Goal: Task Accomplishment & Management: Complete application form

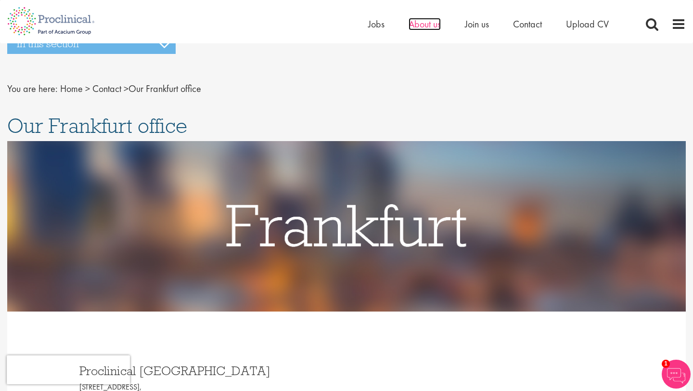
click at [417, 22] on span "About us" at bounding box center [425, 24] width 32 height 13
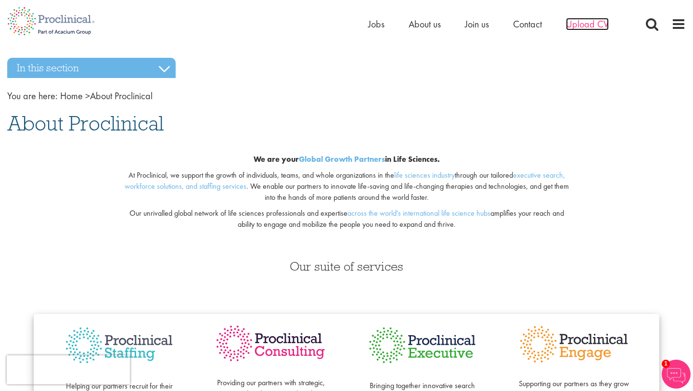
click at [578, 26] on span "Upload CV" at bounding box center [587, 24] width 43 height 13
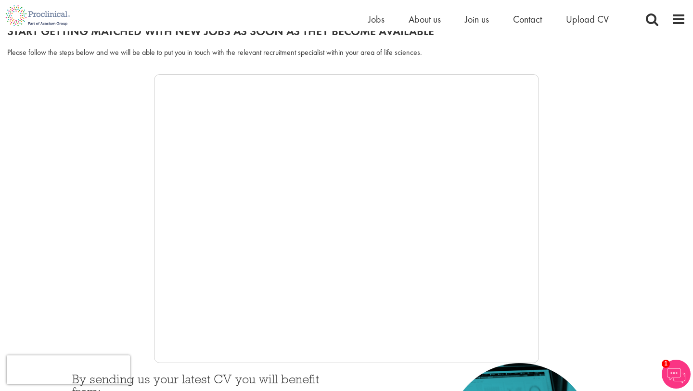
scroll to position [126, 0]
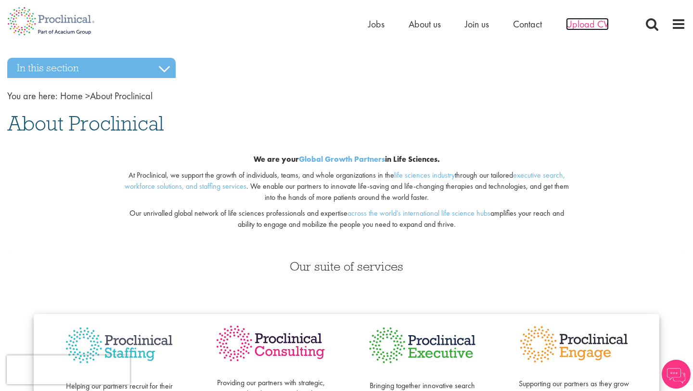
click at [577, 23] on span "Upload CV" at bounding box center [587, 24] width 43 height 13
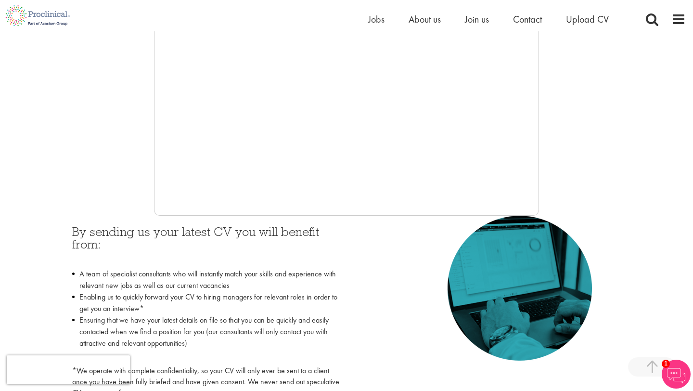
scroll to position [271, 0]
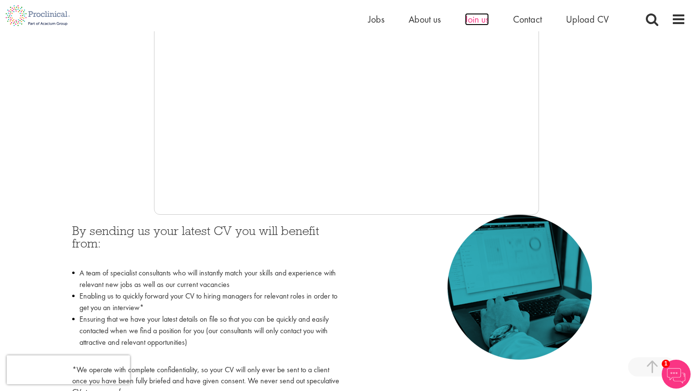
click at [484, 21] on span "Join us" at bounding box center [477, 19] width 24 height 13
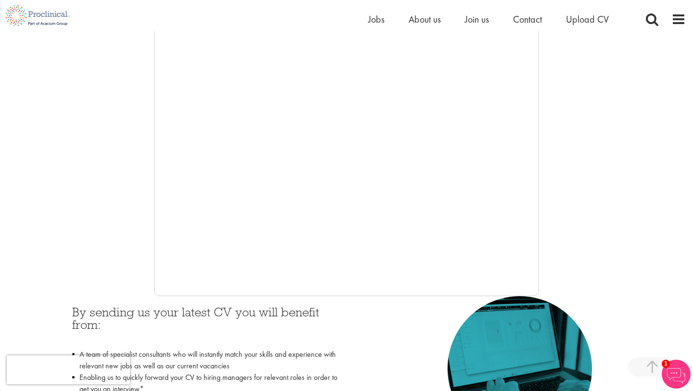
scroll to position [191, 0]
click at [584, 158] on div at bounding box center [346, 151] width 679 height 289
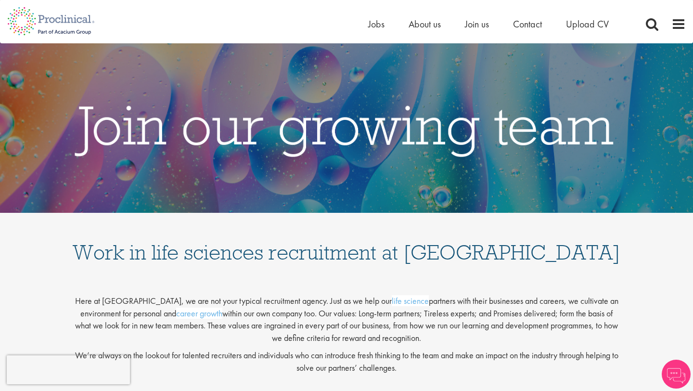
click at [610, 23] on ul "Home Jobs About us Join us Contact Upload CV" at bounding box center [500, 24] width 265 height 14
click at [599, 23] on span "Upload CV" at bounding box center [587, 24] width 43 height 13
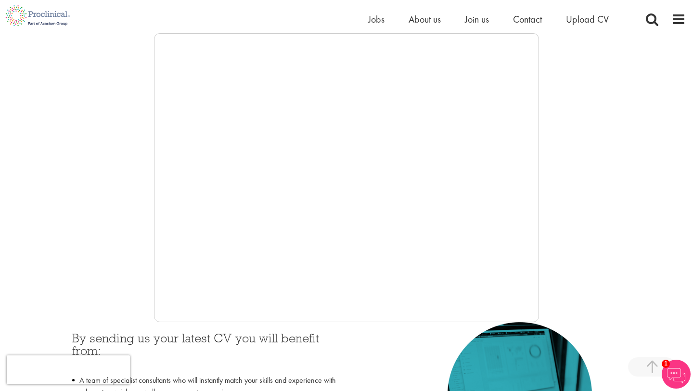
scroll to position [165, 0]
